Goal: Task Accomplishment & Management: Use online tool/utility

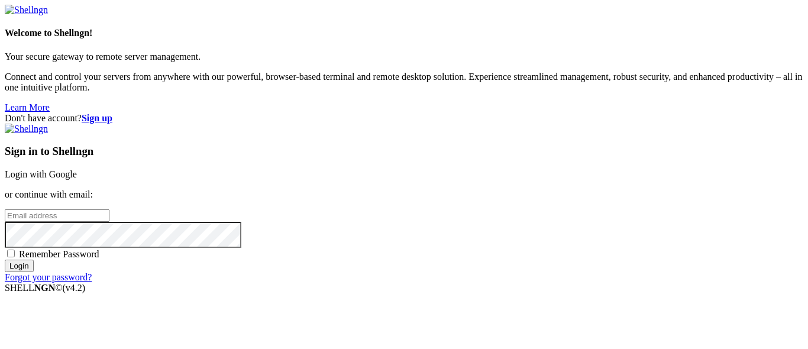
click at [77, 169] on link "Login with Google" at bounding box center [41, 174] width 72 height 10
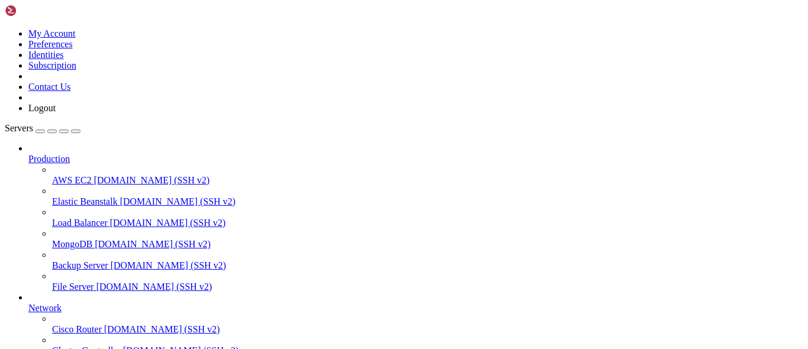
scroll to position [160, 0]
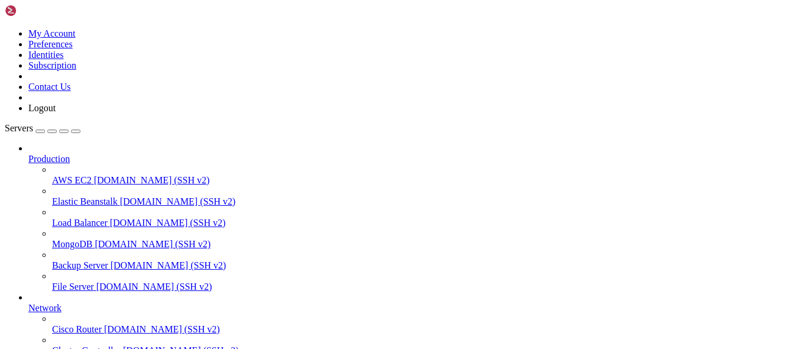
scroll to position [53, 0]
copy x-row "fc564cb7222c"
